Goal: Task Accomplishment & Management: Manage account settings

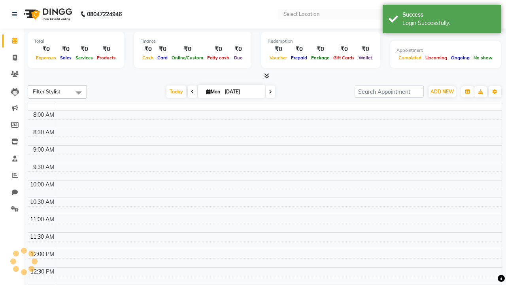
select select "en"
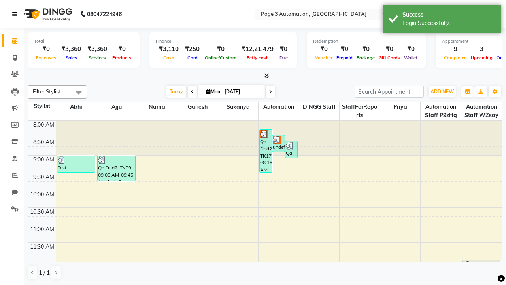
click at [16, 14] on icon at bounding box center [14, 14] width 5 height 6
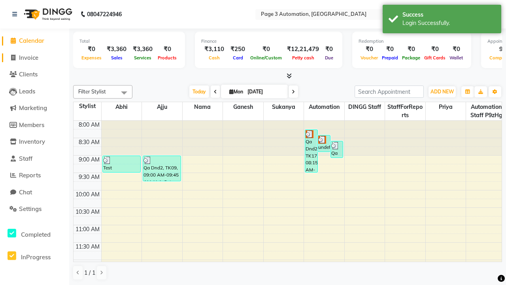
click at [34, 57] on span "Invoice" at bounding box center [28, 58] width 19 height 8
select select "2774"
select select "service"
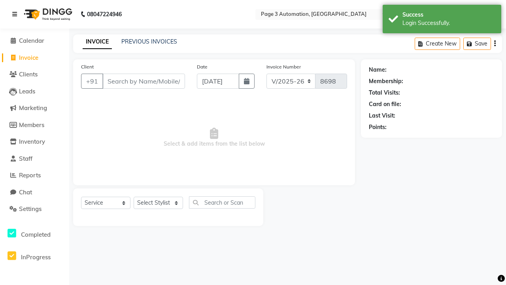
click at [16, 14] on icon at bounding box center [14, 14] width 5 height 6
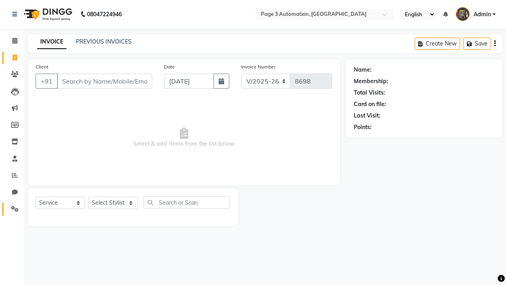
click at [12, 209] on icon at bounding box center [15, 209] width 8 height 6
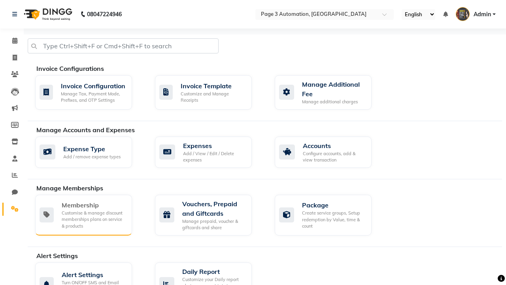
click at [94, 205] on div "Membership" at bounding box center [94, 204] width 64 height 9
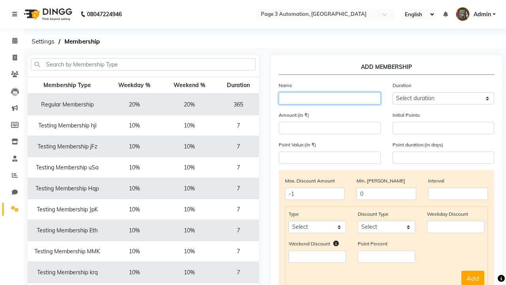
type input "Testing Membership CmQnN"
select select "1: 7"
type input "7"
type input "Testing Membership CmQnN"
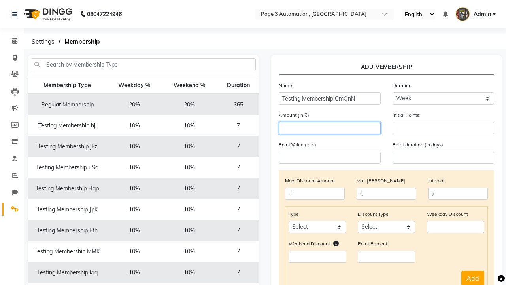
type input "1000"
select select "service"
select select "Percent"
type input "1000"
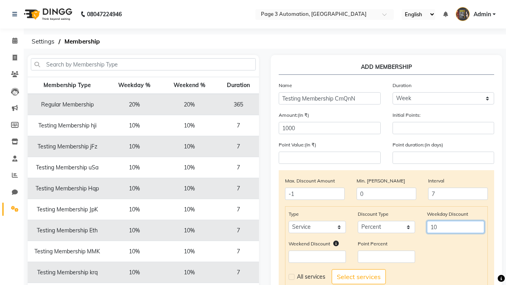
type input "10"
click at [291, 276] on label at bounding box center [292, 277] width 6 height 6
click at [291, 276] on input "checkbox" at bounding box center [291, 276] width 5 height 5
checkbox input "true"
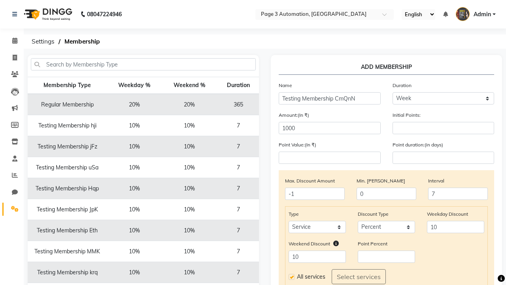
select select
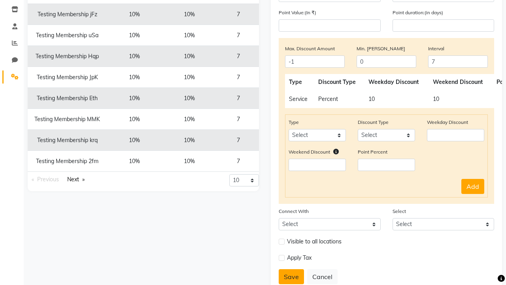
click at [291, 276] on button "Save" at bounding box center [291, 276] width 25 height 15
select select
type input "0"
select select
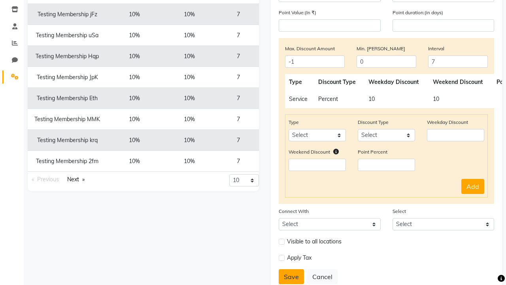
checkbox input "false"
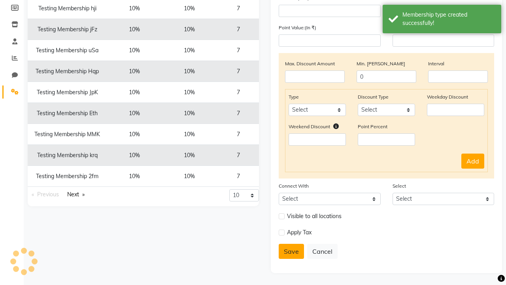
scroll to position [117, 0]
click at [442, 20] on div "Membership type created successfully!" at bounding box center [448, 19] width 93 height 17
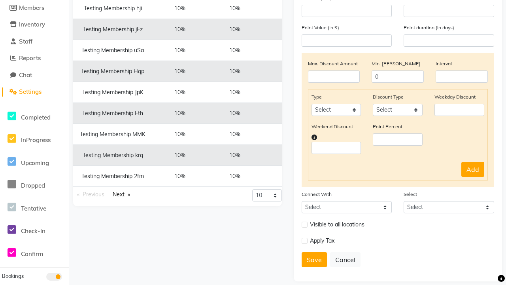
scroll to position [0, 0]
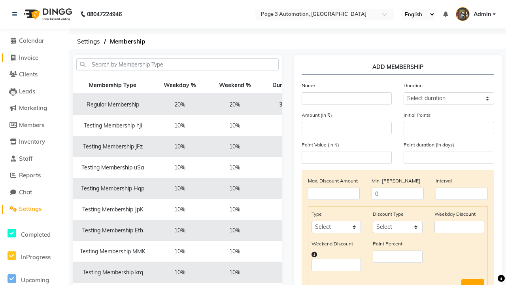
click at [34, 57] on span "Invoice" at bounding box center [28, 58] width 19 height 8
select select "2774"
select select "service"
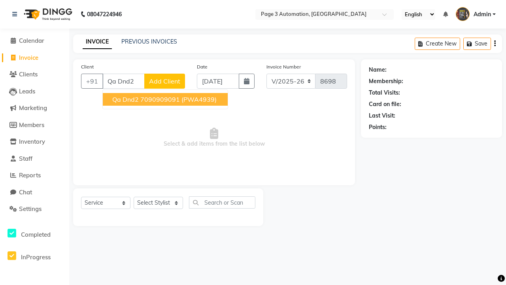
click at [166, 99] on ngb-highlight "7090909091" at bounding box center [160, 99] width 40 height 8
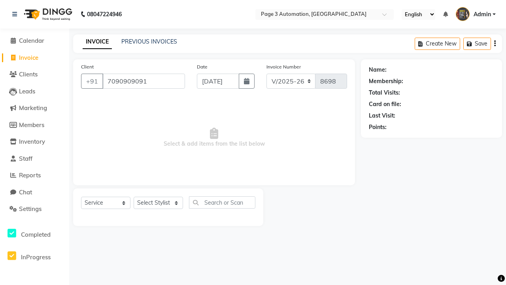
type input "7090909091"
select select "1: Object"
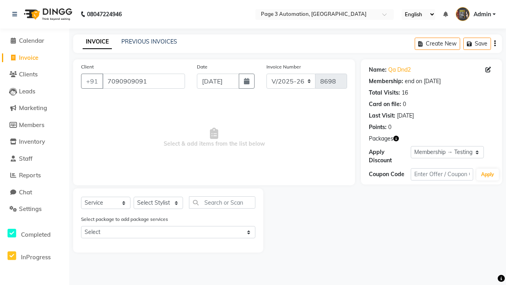
select select "membership"
select select "90255"
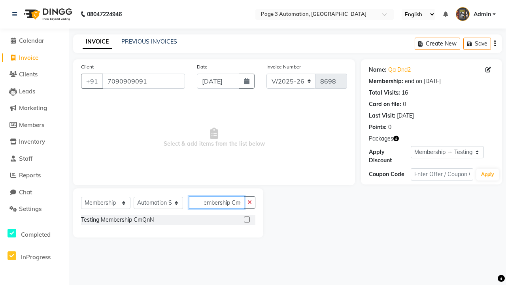
type input "Testing Membership CmQnN"
click at [247, 219] on label at bounding box center [247, 219] width 6 height 6
click at [247, 219] on input "checkbox" at bounding box center [246, 219] width 5 height 5
select select "select"
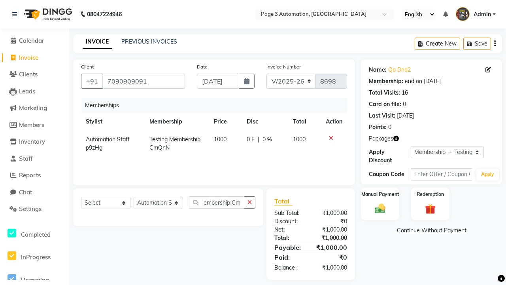
scroll to position [0, 0]
click at [380, 194] on label "Manual Payment" at bounding box center [380, 194] width 40 height 8
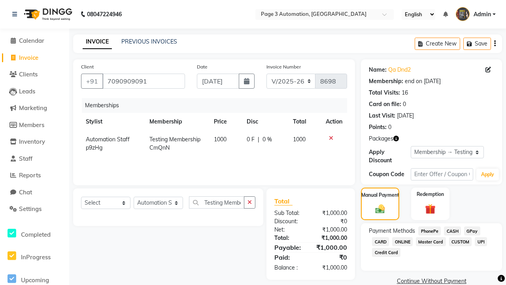
click at [452, 230] on span "CASH" at bounding box center [452, 230] width 17 height 9
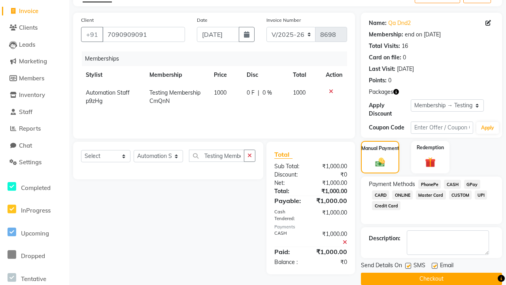
click at [408, 265] on label at bounding box center [408, 265] width 6 height 6
click at [408, 265] on input "checkbox" at bounding box center [407, 265] width 5 height 5
checkbox input "false"
click at [434, 265] on label at bounding box center [435, 265] width 6 height 6
click at [434, 265] on input "checkbox" at bounding box center [434, 265] width 5 height 5
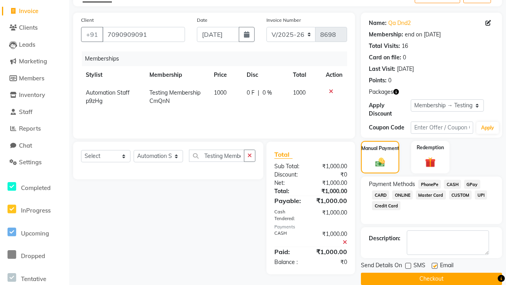
checkbox input "false"
click at [431, 278] on button "Checkout" at bounding box center [431, 278] width 141 height 12
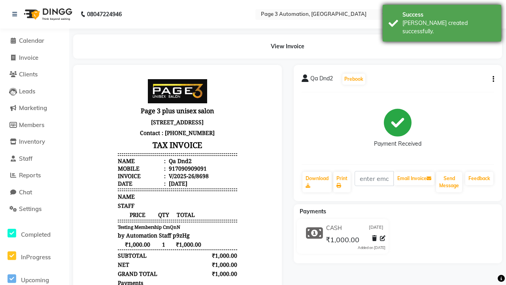
click at [442, 20] on div "[PERSON_NAME] created successfully." at bounding box center [448, 27] width 93 height 17
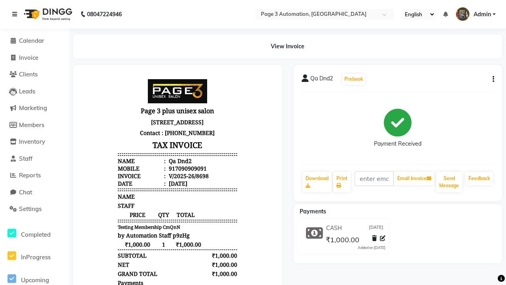
click at [16, 14] on icon at bounding box center [14, 14] width 5 height 6
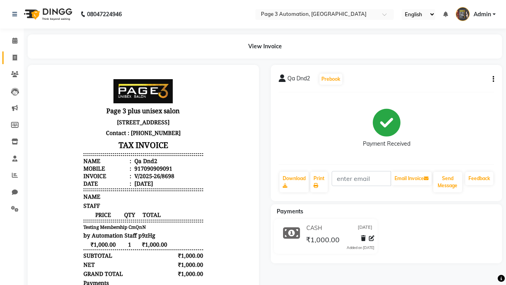
click at [12, 57] on span at bounding box center [15, 57] width 14 height 9
select select "service"
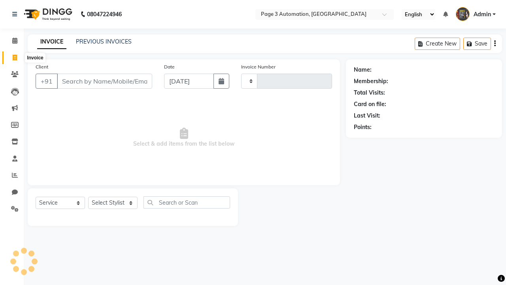
type input "8699"
select select "2774"
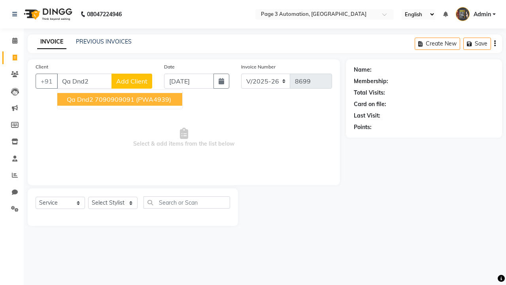
click at [121, 99] on ngb-highlight "7090909091" at bounding box center [115, 99] width 40 height 8
type input "7090909091"
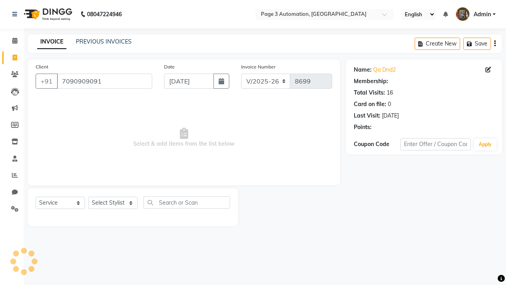
select select "1: Object"
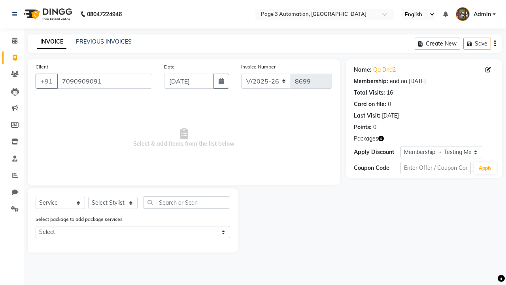
select select "90255"
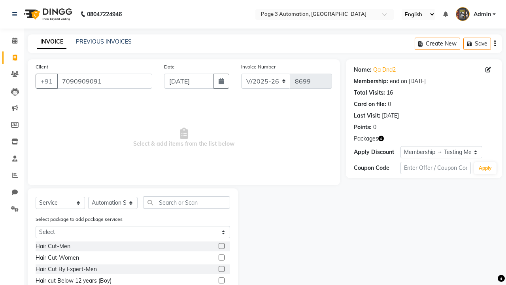
click at [221, 269] on label at bounding box center [222, 269] width 6 height 6
click at [221, 269] on input "checkbox" at bounding box center [221, 268] width 5 height 5
checkbox input "true"
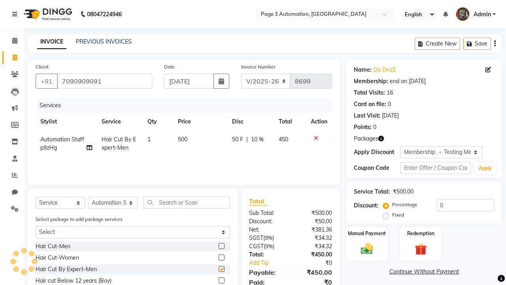
type input "10"
checkbox input "false"
click at [367, 233] on label "Manual Payment" at bounding box center [367, 233] width 40 height 8
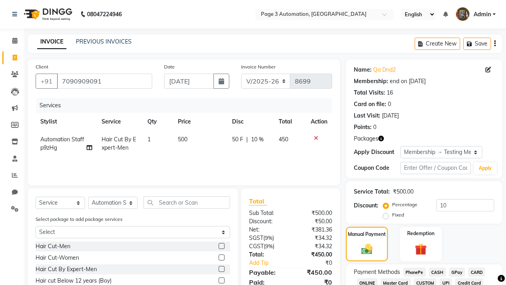
click at [437, 272] on span "CASH" at bounding box center [437, 271] width 17 height 9
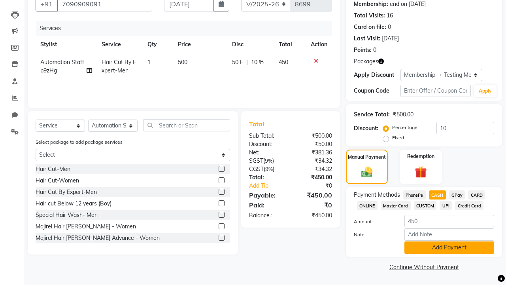
click at [449, 247] on button "Add Payment" at bounding box center [449, 247] width 90 height 12
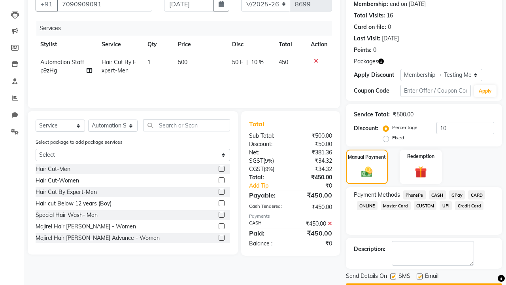
click at [393, 276] on label at bounding box center [393, 276] width 6 height 6
click at [393, 276] on input "checkbox" at bounding box center [392, 276] width 5 height 5
checkbox input "false"
click at [419, 276] on label at bounding box center [420, 276] width 6 height 6
click at [419, 276] on input "checkbox" at bounding box center [419, 276] width 5 height 5
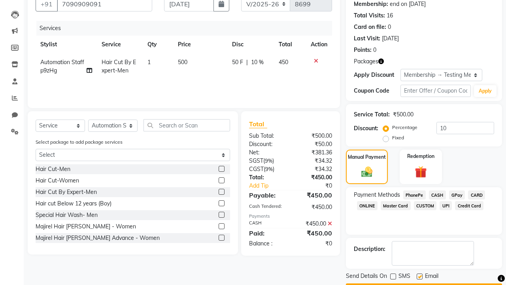
checkbox input "false"
click at [424, 283] on button "Checkout" at bounding box center [424, 289] width 156 height 12
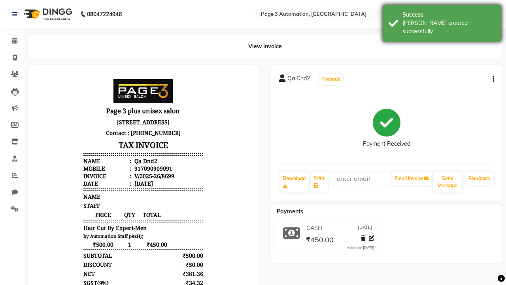
click at [442, 20] on div "[PERSON_NAME] created successfully." at bounding box center [448, 27] width 93 height 17
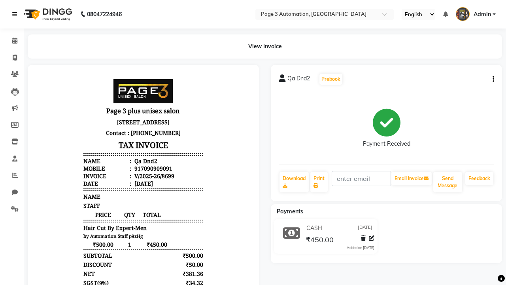
click at [16, 14] on icon at bounding box center [14, 14] width 5 height 6
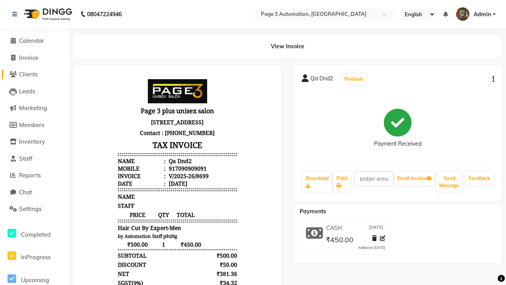
click at [34, 74] on span "Clients" at bounding box center [28, 74] width 19 height 8
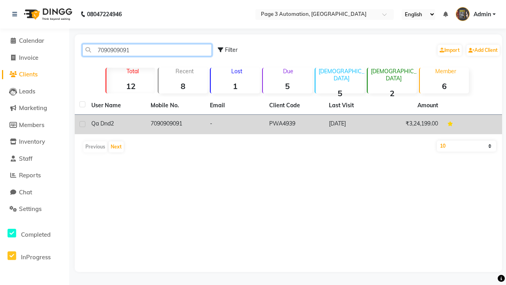
type input "7090909091"
click at [175, 124] on td "7090909091" at bounding box center [175, 124] width 59 height 19
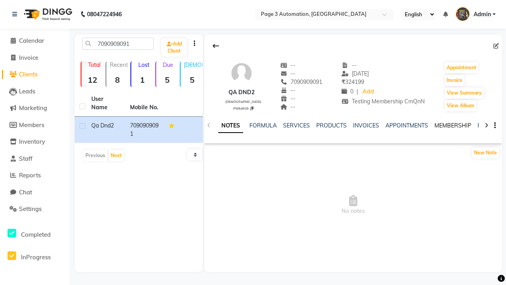
click at [453, 125] on link "MEMBERSHIP" at bounding box center [452, 125] width 37 height 7
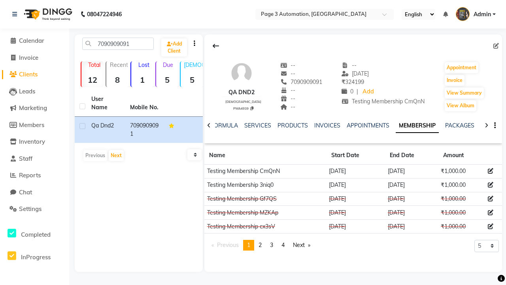
click at [491, 171] on icon at bounding box center [491, 171] width 6 height 6
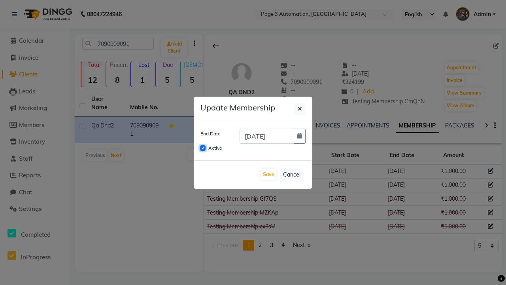
click at [203, 148] on input "Active" at bounding box center [203, 148] width 6 height 6
checkbox input "false"
click at [268, 174] on button "Save" at bounding box center [268, 174] width 15 height 11
checkbox input "false"
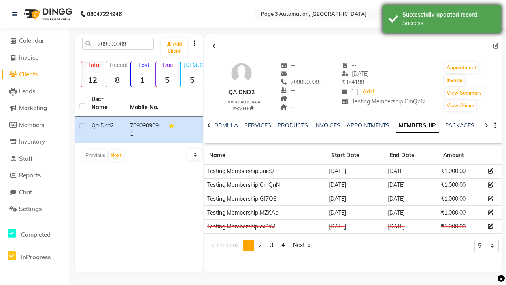
click at [442, 20] on div "Success" at bounding box center [448, 23] width 93 height 8
click at [16, 14] on icon at bounding box center [14, 14] width 5 height 6
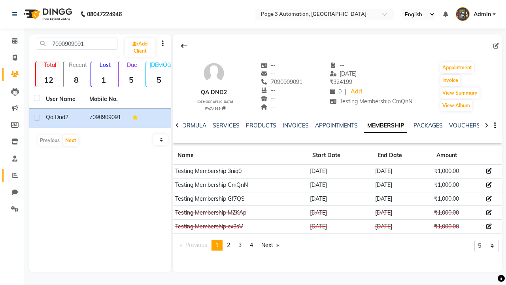
click at [12, 175] on icon at bounding box center [15, 175] width 6 height 6
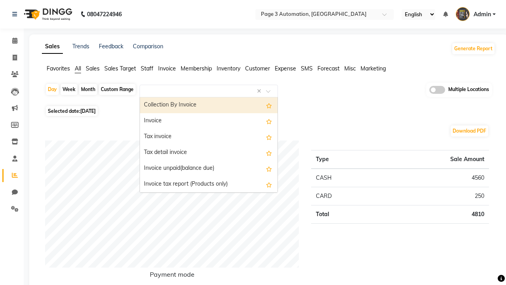
type input "Invoice"
click at [209, 121] on div "Invoice" at bounding box center [209, 121] width 138 height 16
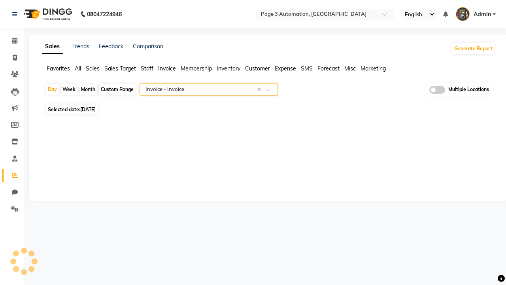
select select "full_report"
select select "csv"
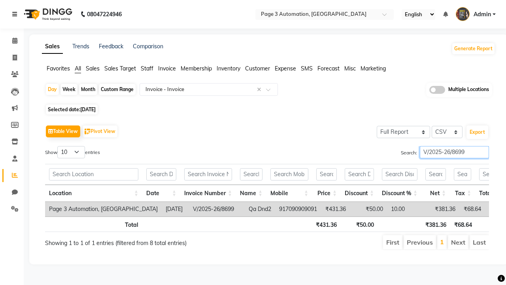
type input "V/2025-26/8699"
click at [16, 14] on icon at bounding box center [14, 14] width 5 height 6
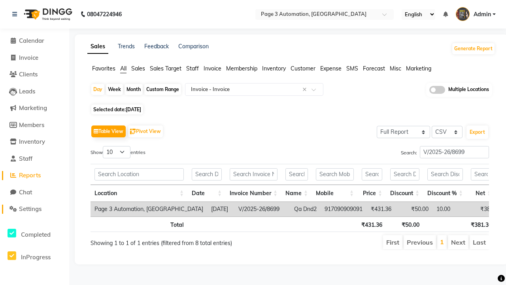
click at [34, 209] on span "Settings" at bounding box center [30, 209] width 23 height 8
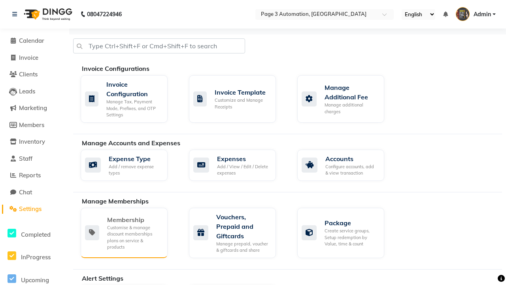
click at [134, 219] on div "Membership" at bounding box center [134, 219] width 54 height 9
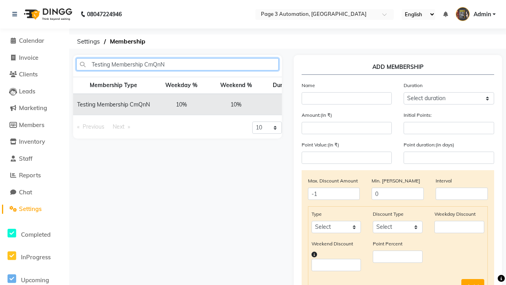
type input "Testing Membership CmQnN"
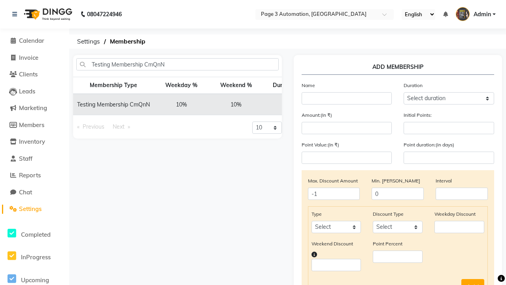
click at [373, 104] on icon at bounding box center [375, 104] width 4 height 5
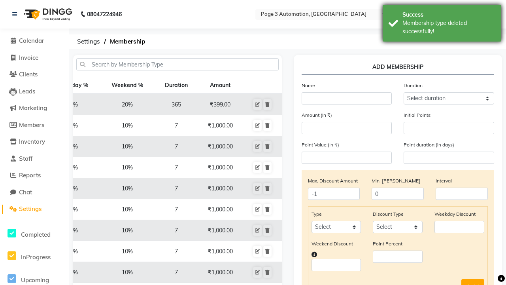
click at [442, 24] on div "Membership type deleted successfully!" at bounding box center [448, 27] width 93 height 17
